Goal: Task Accomplishment & Management: Manage account settings

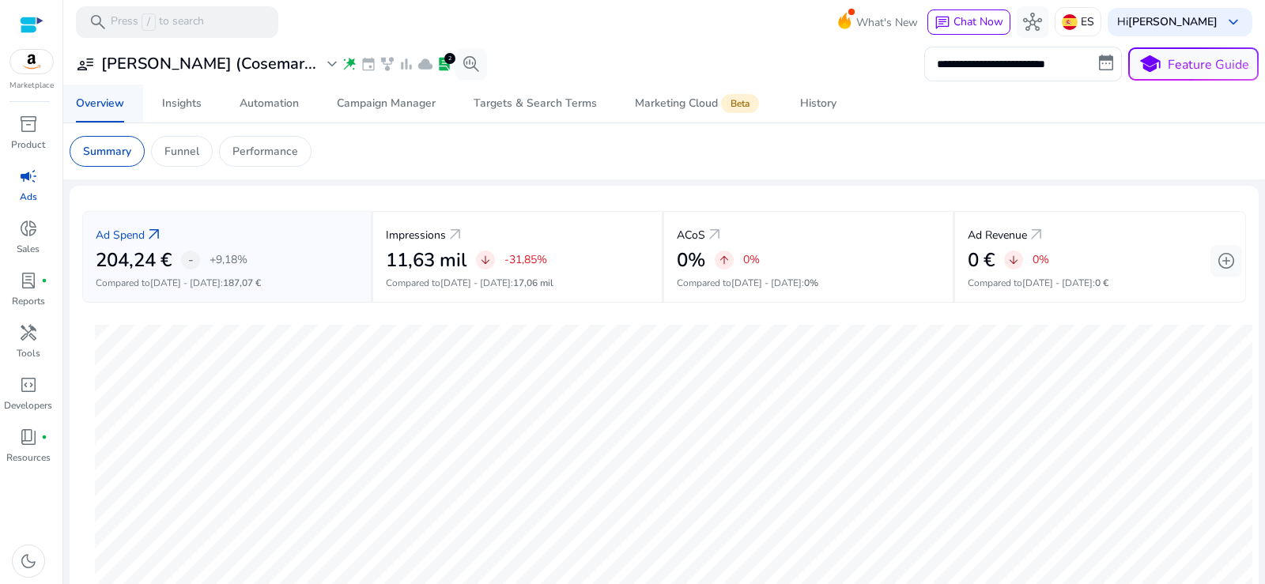
click at [109, 102] on div "Overview" at bounding box center [100, 103] width 48 height 11
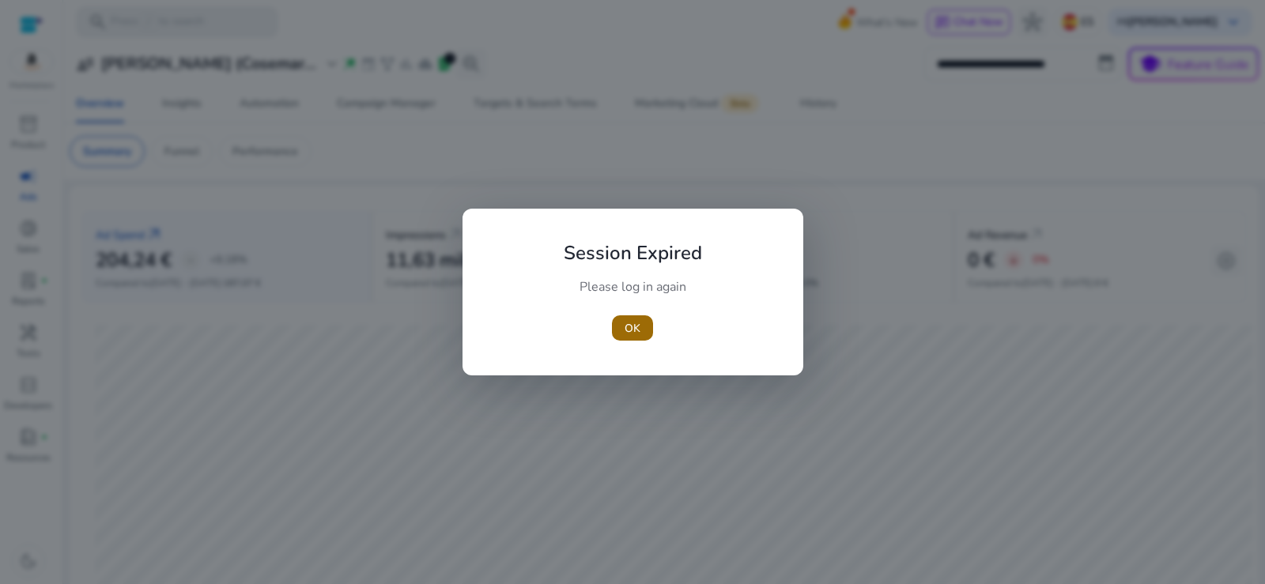
click at [631, 337] on span "button" at bounding box center [632, 328] width 41 height 38
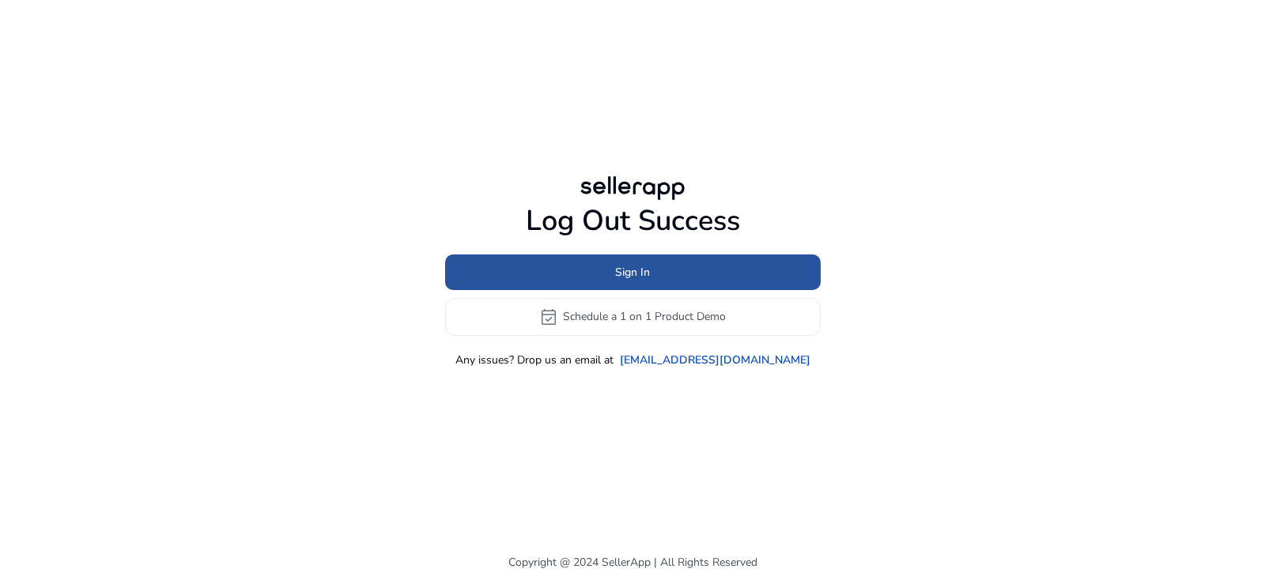
click at [641, 279] on span "Sign In" at bounding box center [632, 272] width 35 height 17
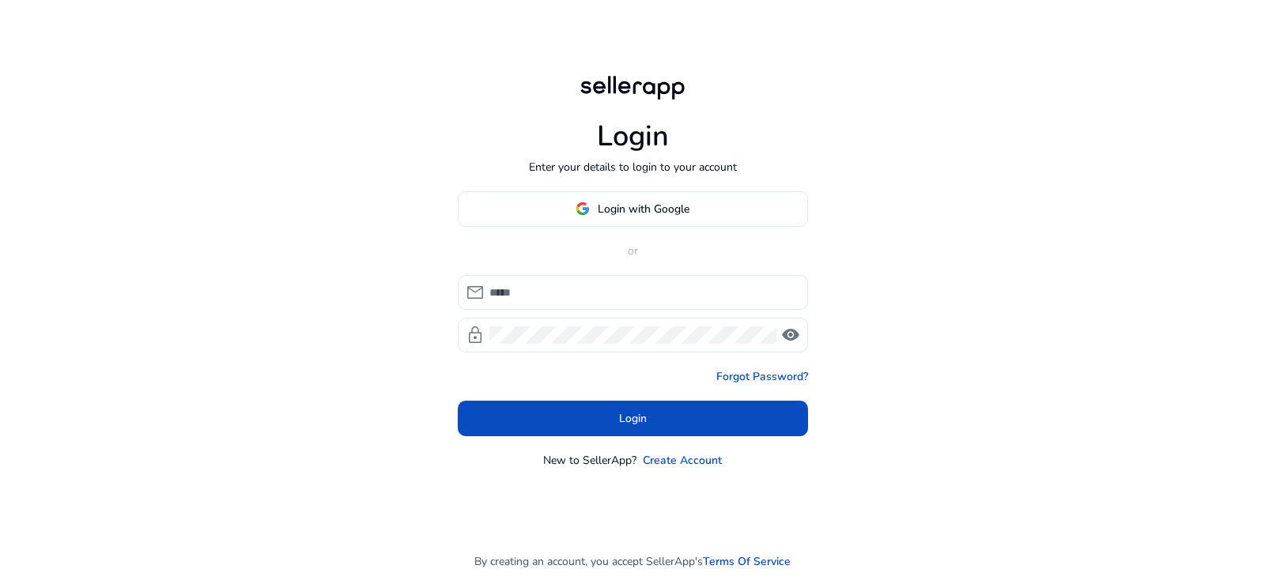
type input "**********"
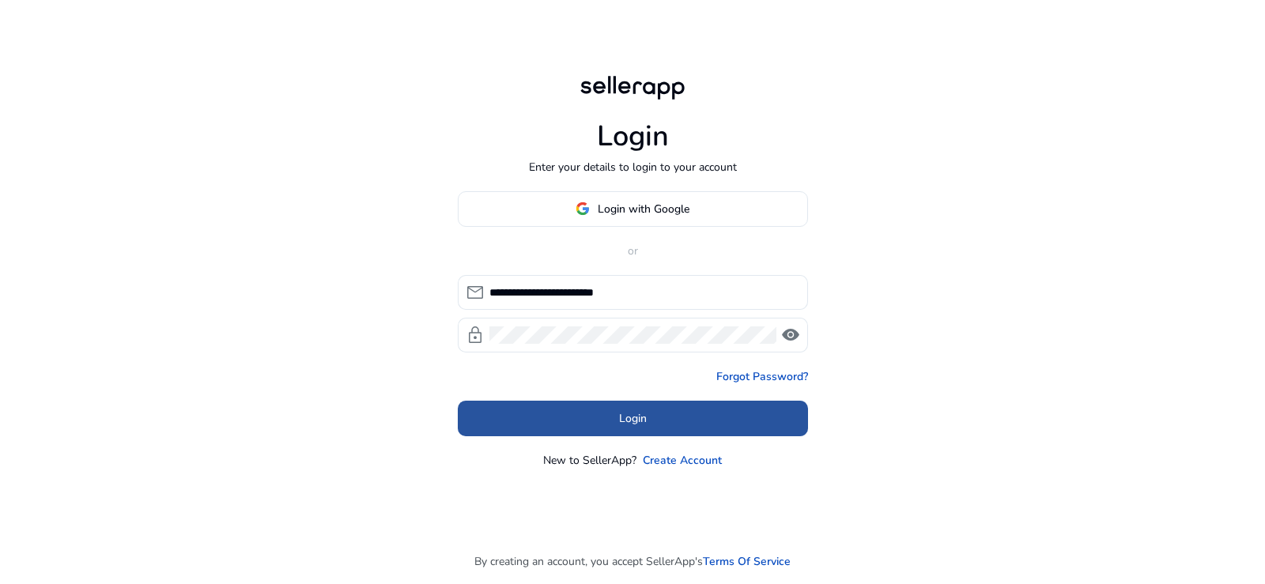
click at [624, 422] on span "Login" at bounding box center [633, 418] width 28 height 17
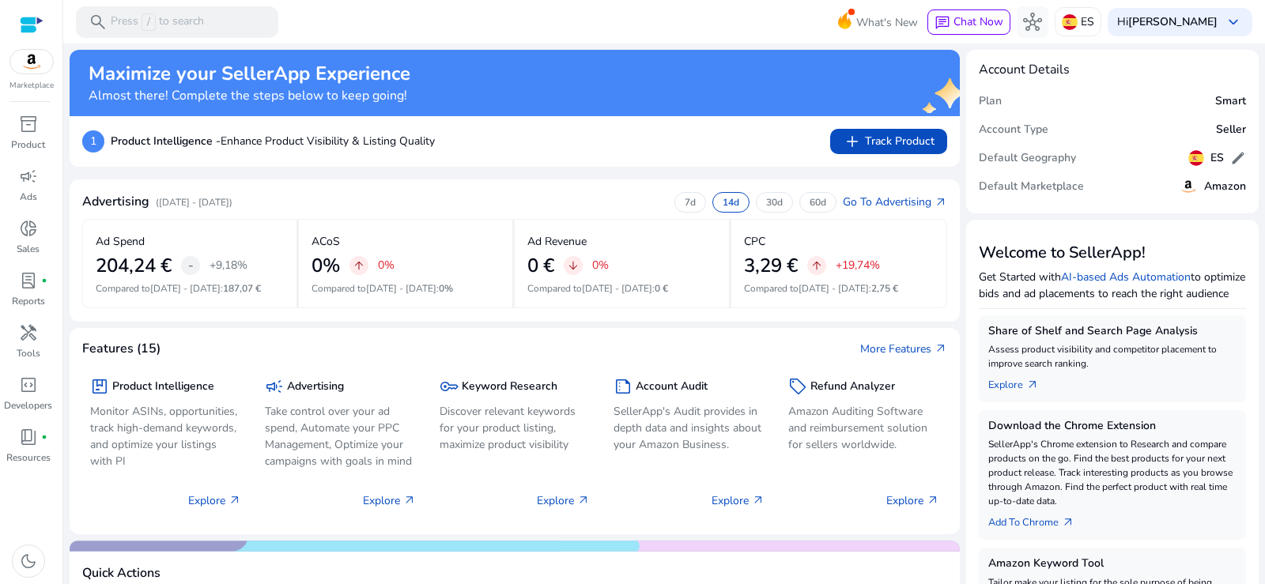
click at [38, 73] on img at bounding box center [31, 62] width 43 height 24
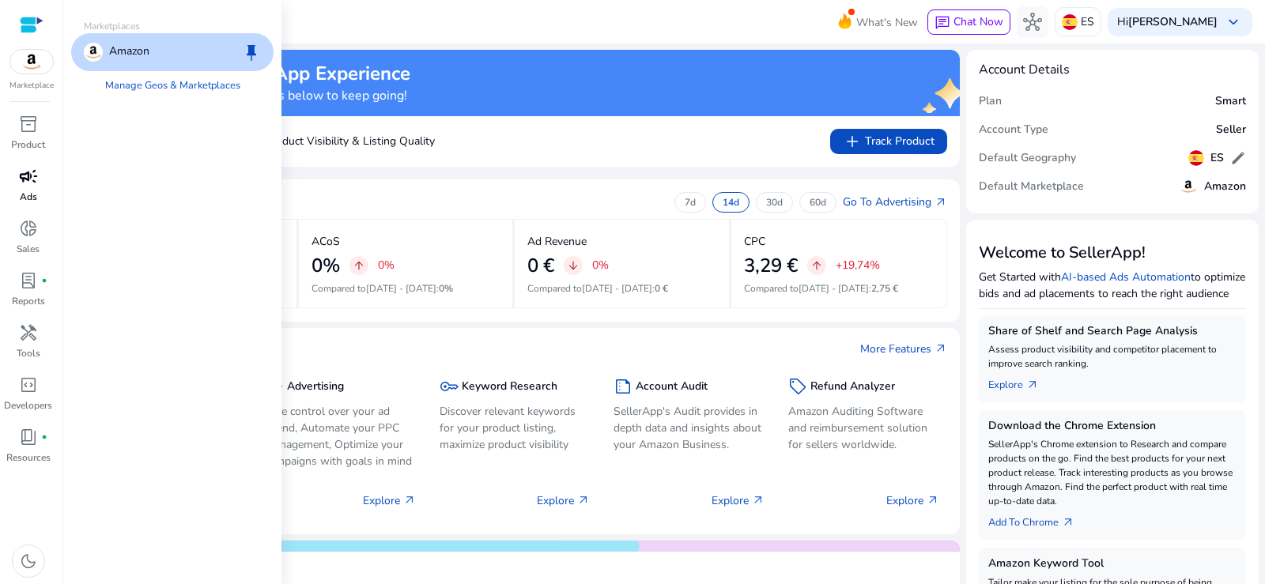
click at [17, 196] on link "campaign Ads" at bounding box center [28, 190] width 56 height 52
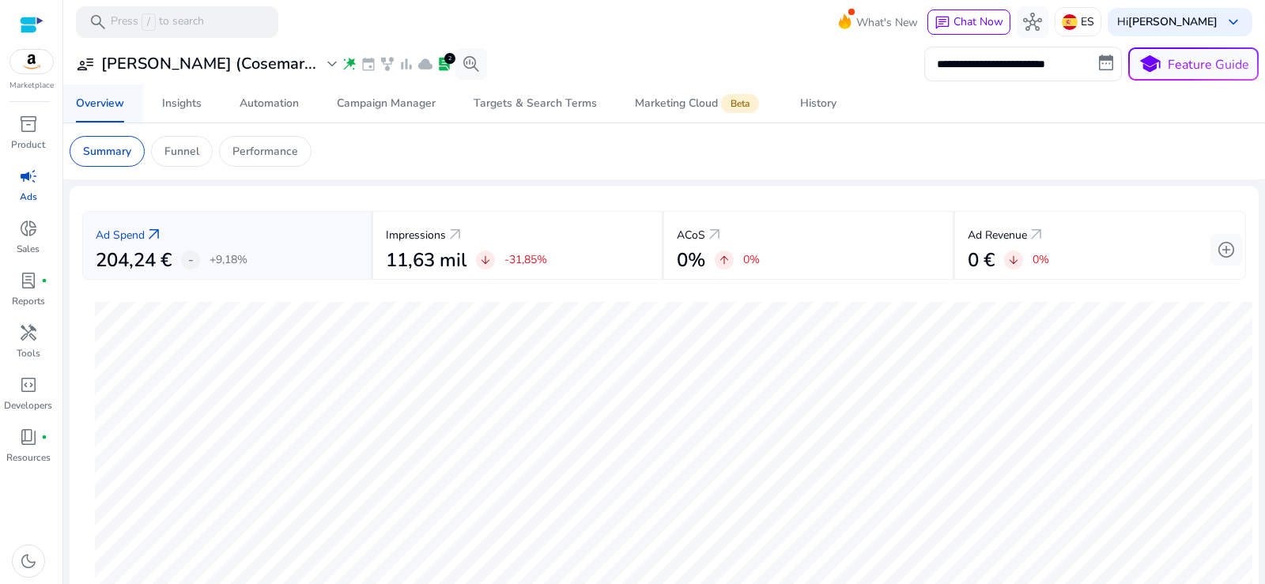
click at [96, 102] on div "Overview" at bounding box center [100, 103] width 48 height 11
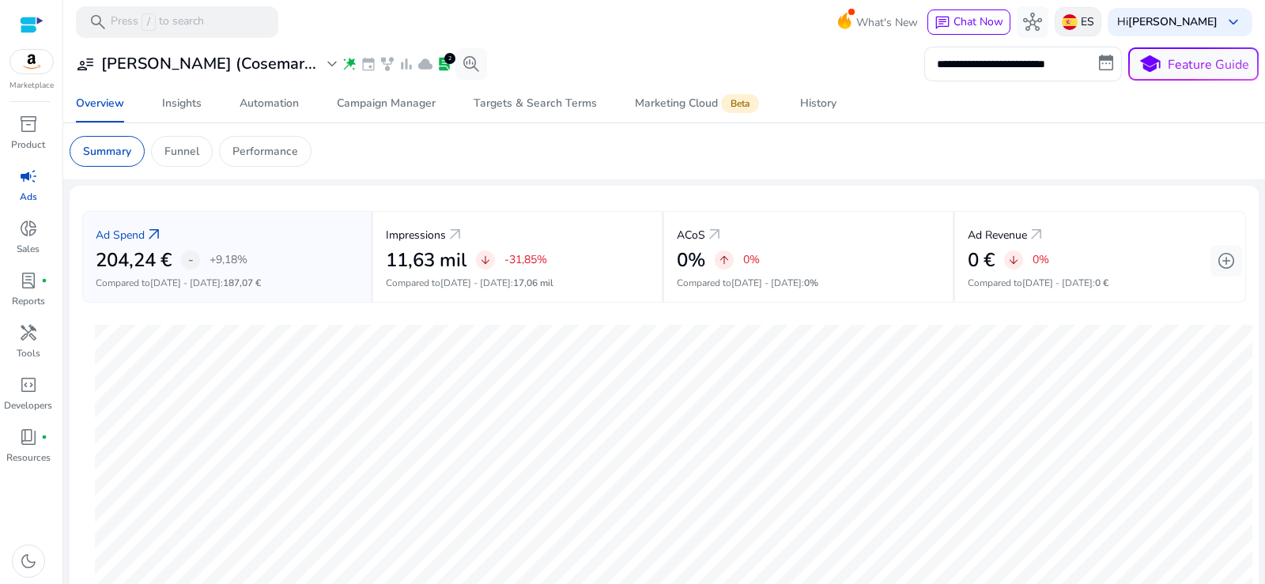
click at [1072, 27] on img at bounding box center [1070, 22] width 16 height 16
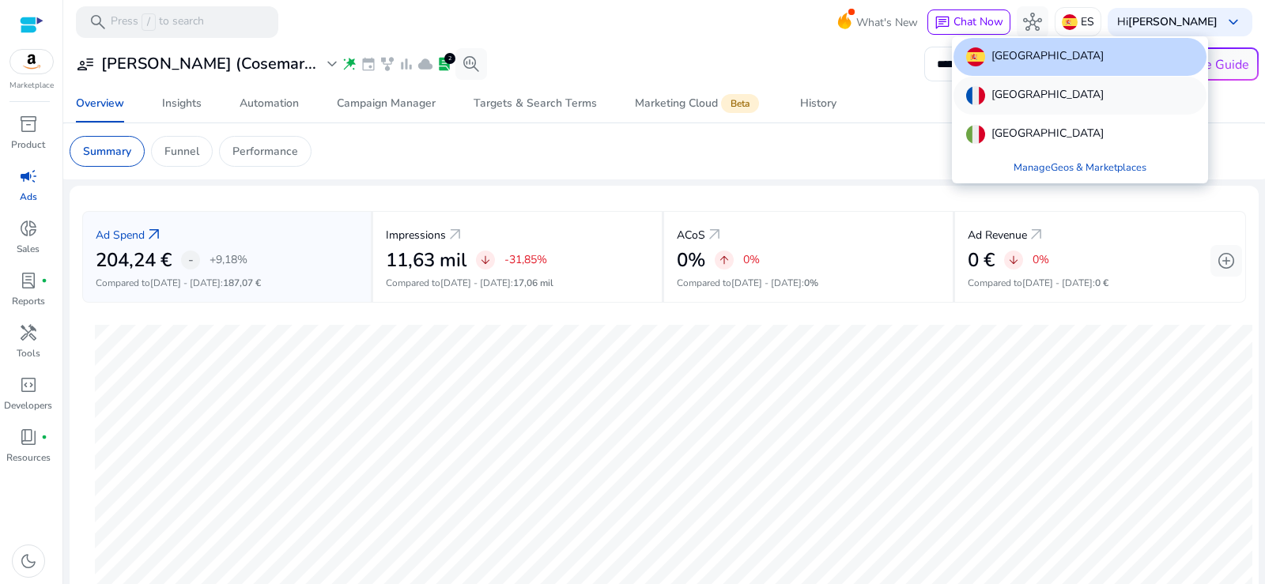
click at [1015, 98] on p "[GEOGRAPHIC_DATA]" at bounding box center [1048, 95] width 112 height 19
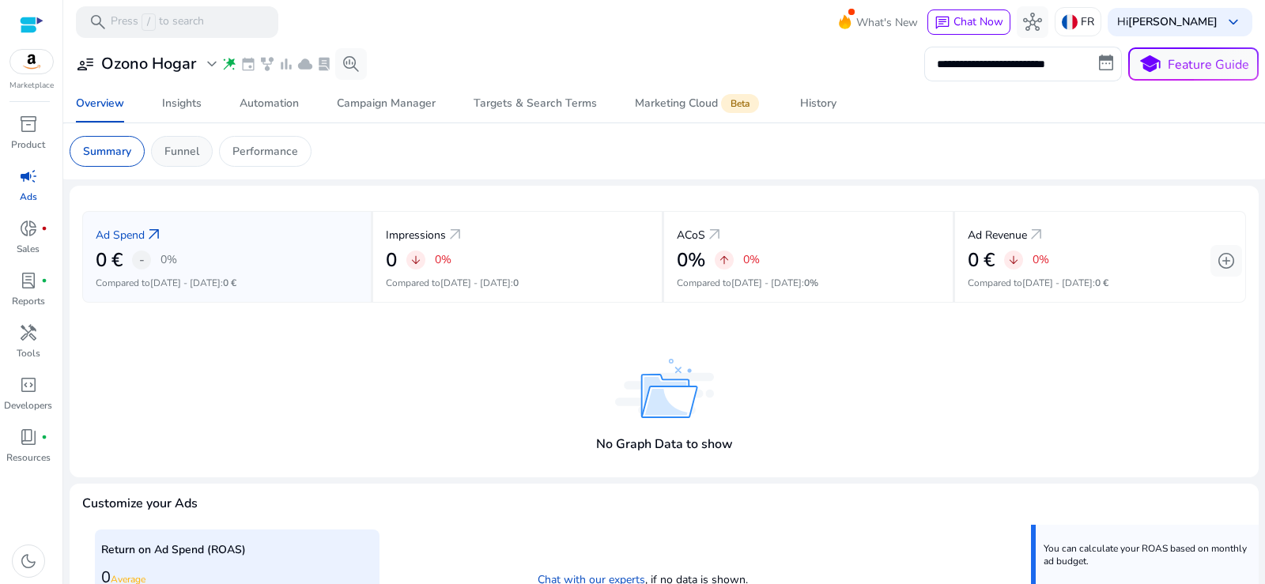
click at [170, 146] on p "Funnel" at bounding box center [181, 151] width 35 height 17
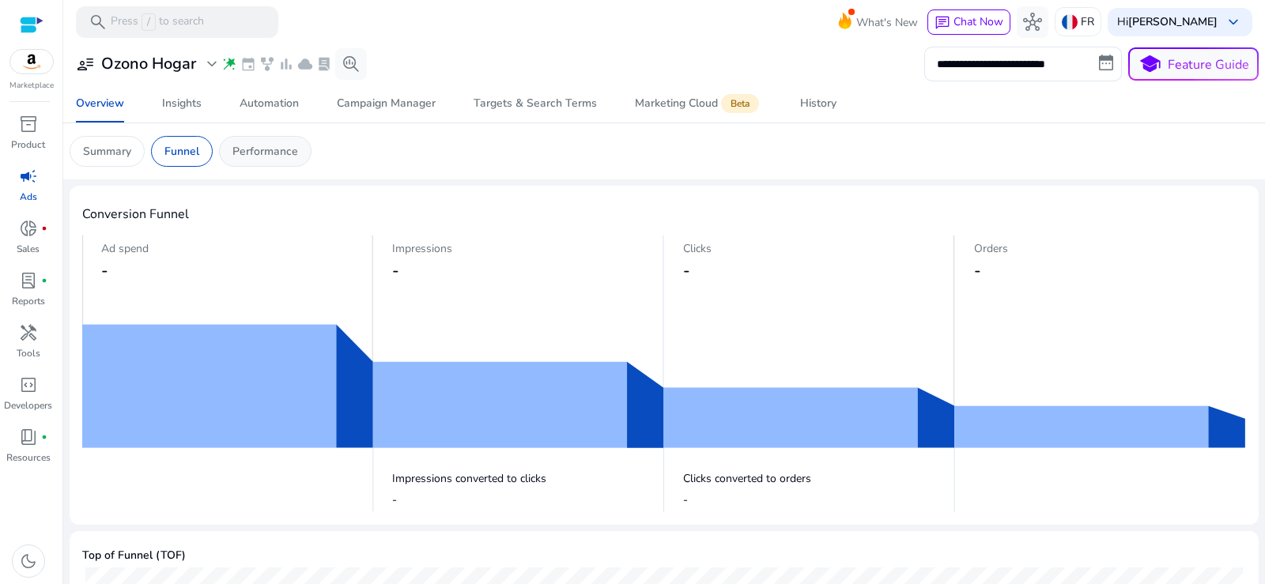
click at [272, 143] on p "Performance" at bounding box center [266, 151] width 66 height 17
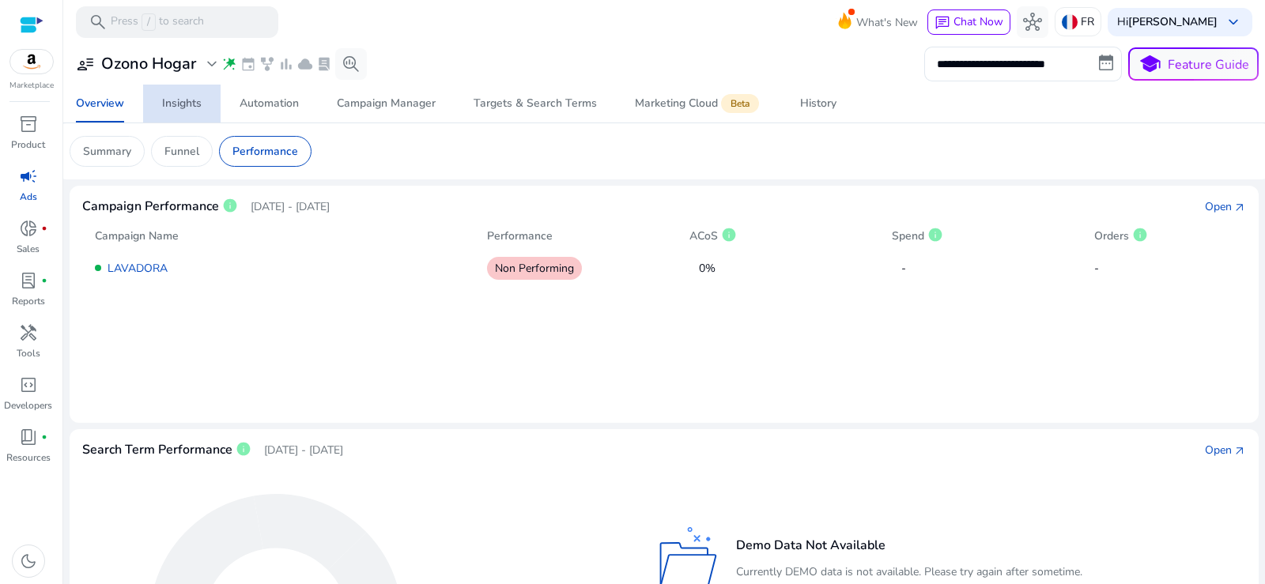
click at [200, 112] on span "Insights" at bounding box center [182, 104] width 40 height 38
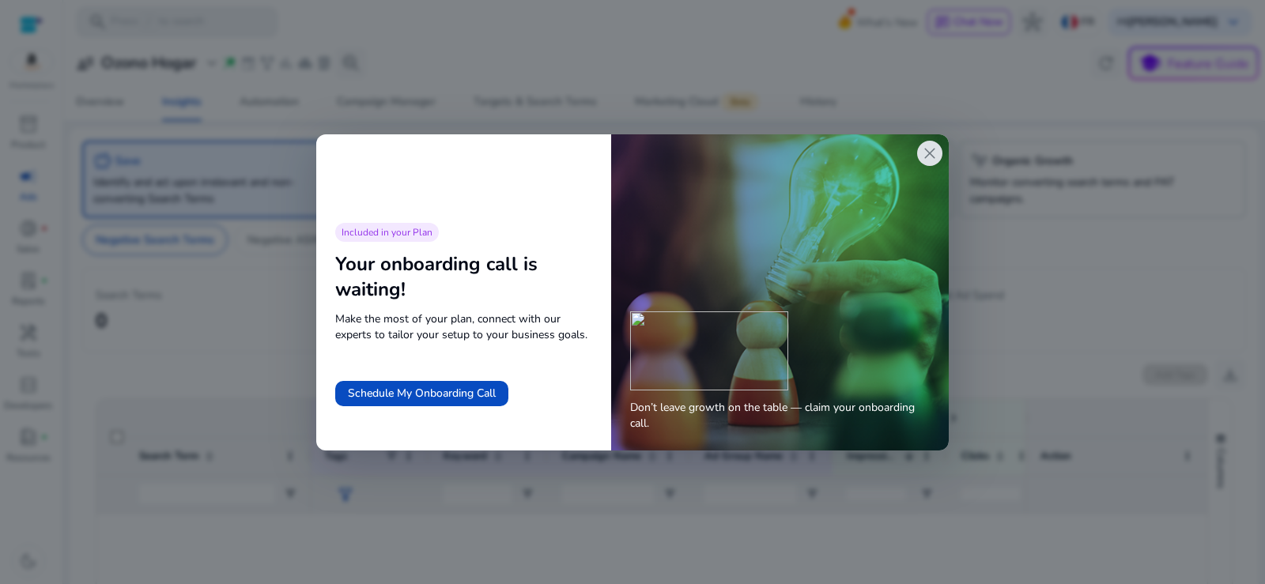
click at [930, 150] on span "close" at bounding box center [930, 153] width 19 height 19
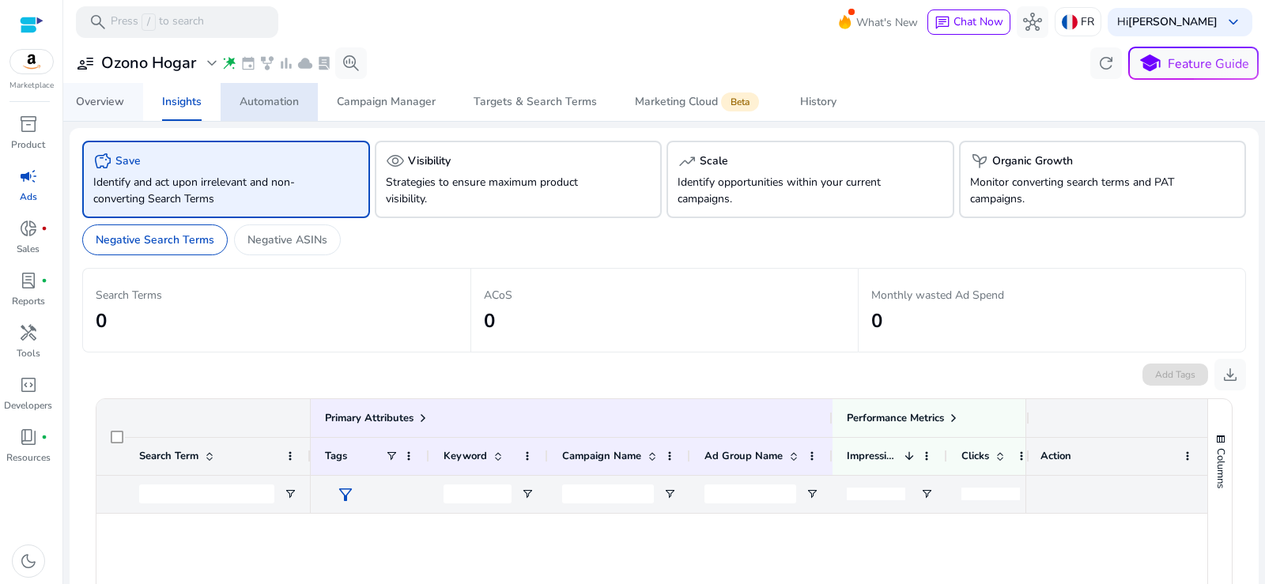
click at [81, 100] on div "Overview" at bounding box center [100, 101] width 48 height 11
